Goal: Task Accomplishment & Management: Use online tool/utility

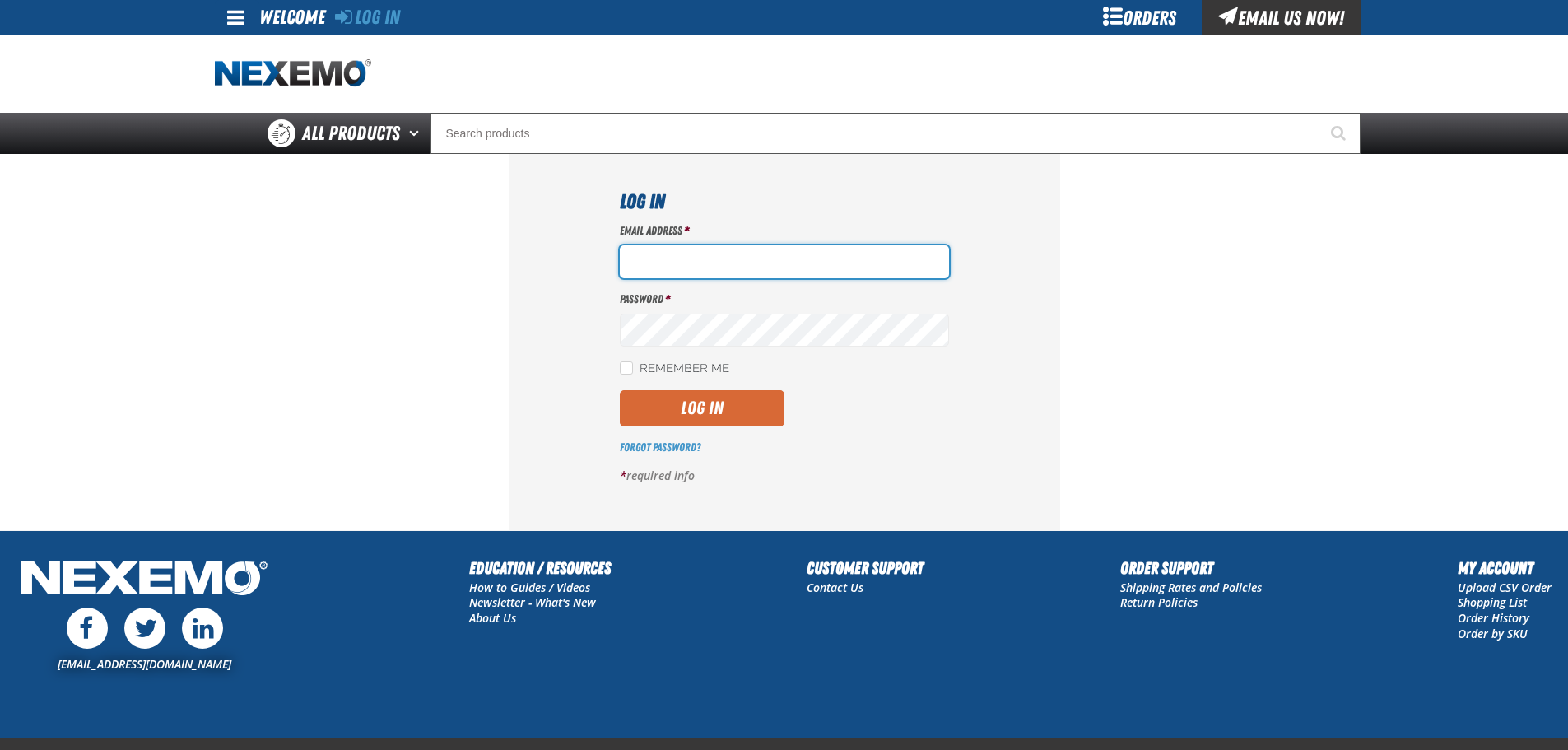
type input "bbuzbee@vtaig.com"
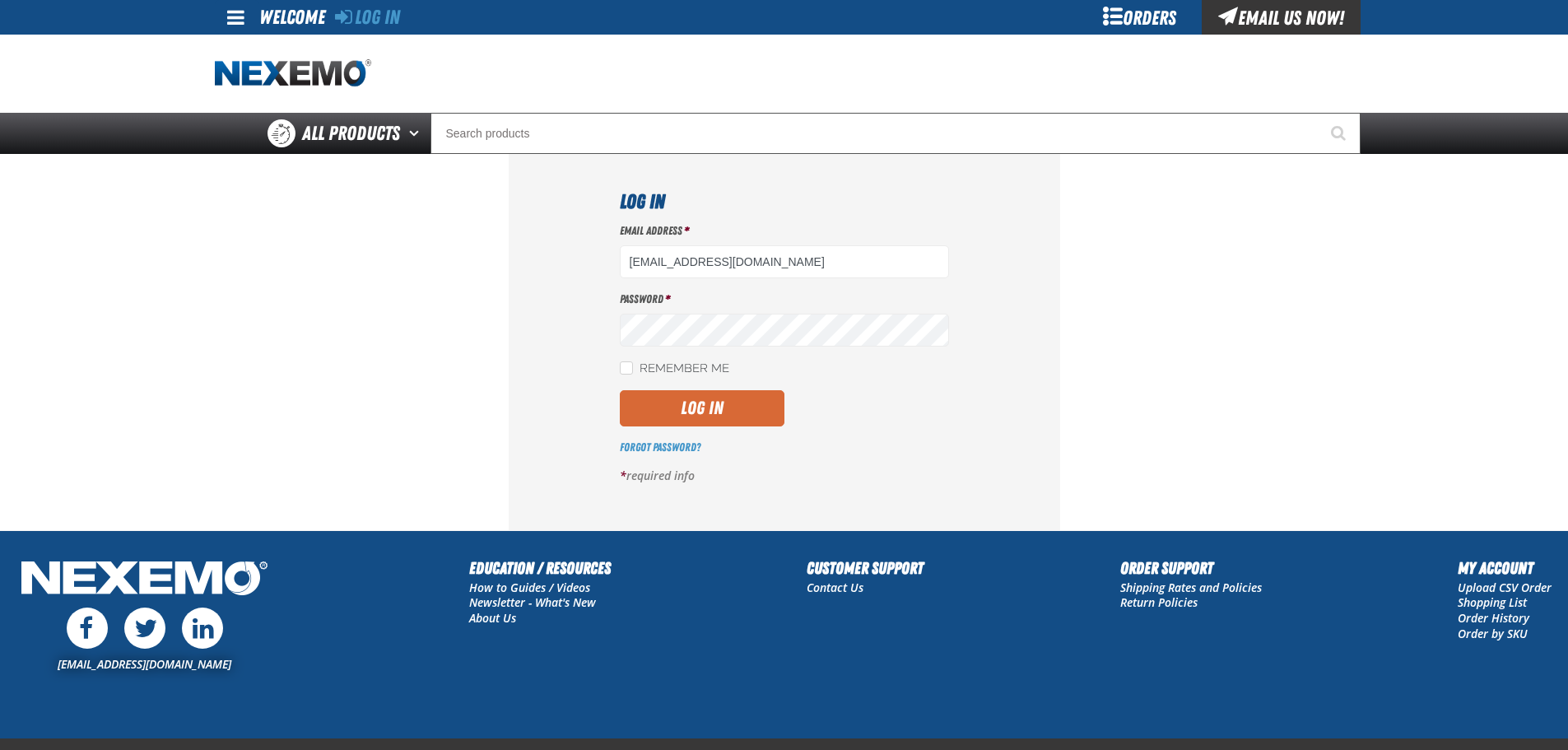
click at [714, 412] on button "Log In" at bounding box center [702, 408] width 165 height 36
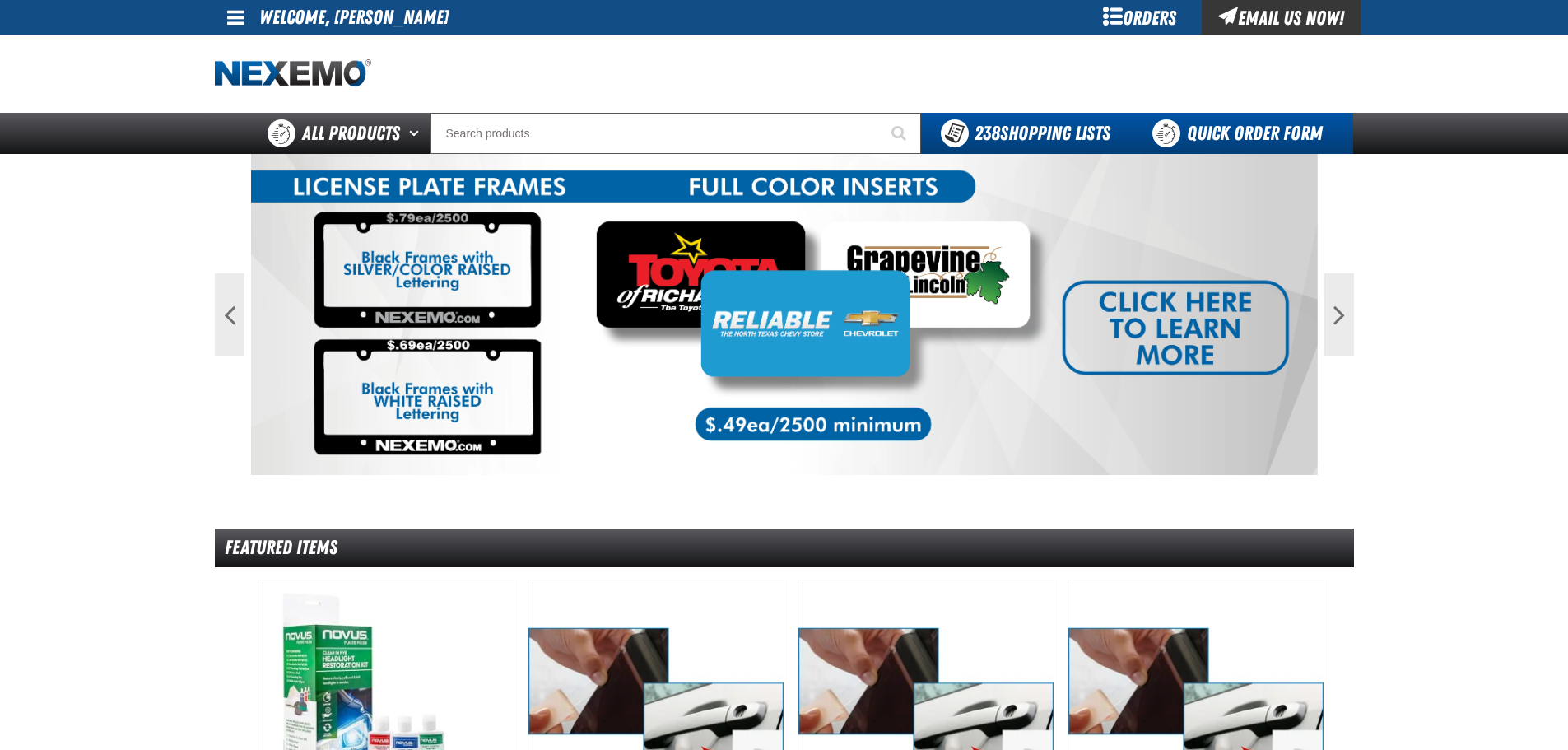
click at [1222, 134] on link "Quick Order Form" at bounding box center [1241, 134] width 223 height 41
